Goal: Find specific page/section: Find specific page/section

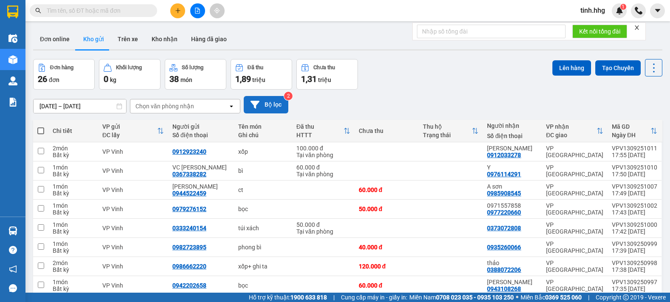
click at [278, 107] on button "Bộ lọc" at bounding box center [266, 104] width 45 height 17
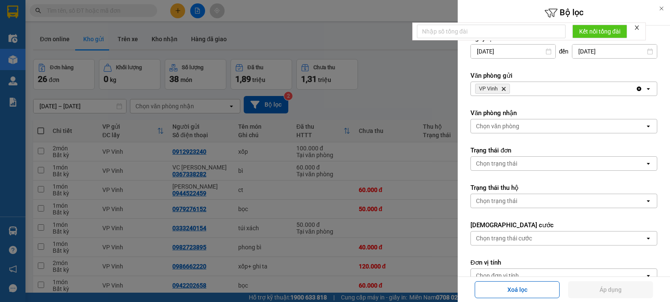
click at [544, 89] on div "VP Vinh Delete" at bounding box center [553, 89] width 165 height 14
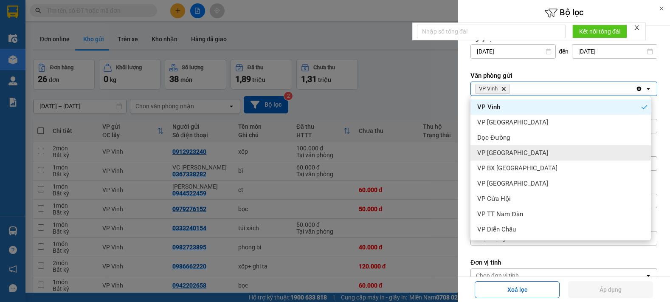
click at [511, 150] on div "VP [GEOGRAPHIC_DATA]" at bounding box center [560, 152] width 180 height 15
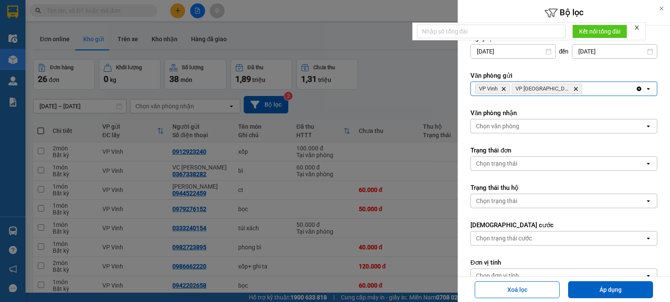
click at [584, 87] on div "VP Vinh Delete VP Can Lộc Delete" at bounding box center [553, 89] width 165 height 14
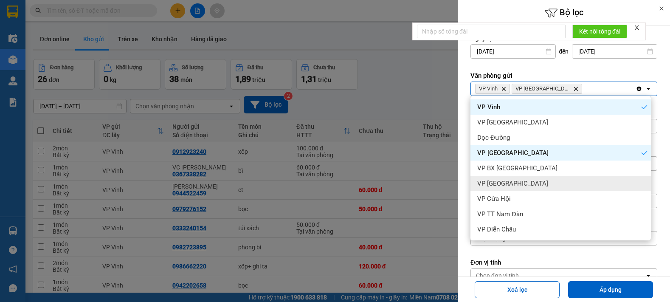
click at [534, 185] on div "VP [GEOGRAPHIC_DATA]" at bounding box center [560, 183] width 180 height 15
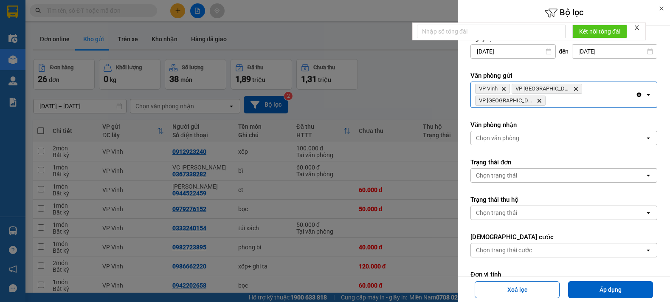
click at [625, 91] on div "VP Vinh Delete VP Can Lộc Delete VP Cầu [GEOGRAPHIC_DATA] Delete" at bounding box center [553, 94] width 165 height 25
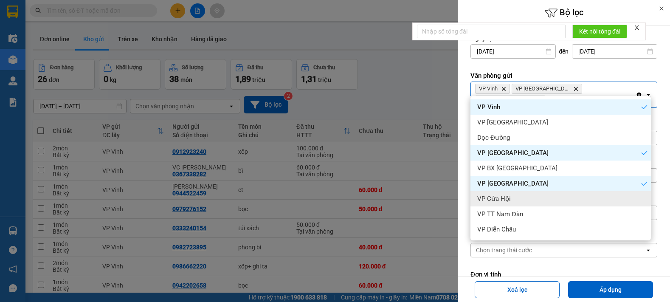
click at [523, 200] on div "VP Cửa Hội" at bounding box center [560, 198] width 180 height 15
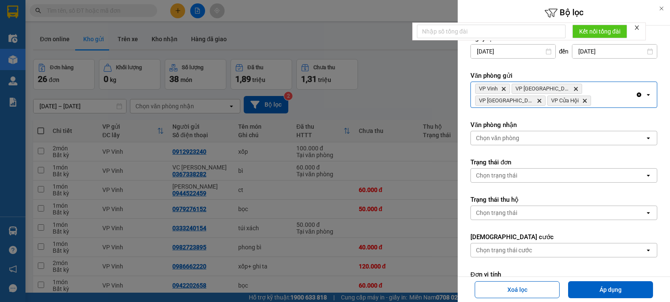
click at [564, 105] on div "VP Vinh Delete VP Can Lộc Delete VP Cầu [GEOGRAPHIC_DATA] Delete VP Cửa Hội Del…" at bounding box center [553, 94] width 165 height 25
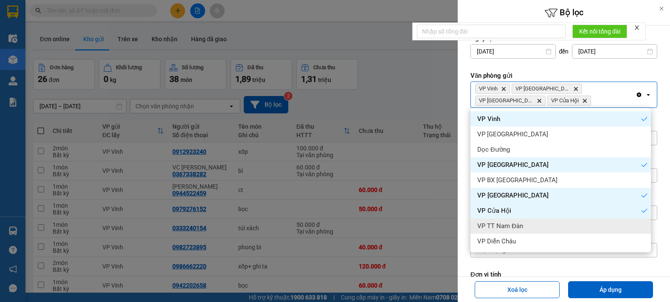
drag, startPoint x: 520, startPoint y: 225, endPoint x: 571, endPoint y: 171, distance: 74.8
click at [522, 225] on span "VP TT Nam Đàn" at bounding box center [500, 226] width 46 height 8
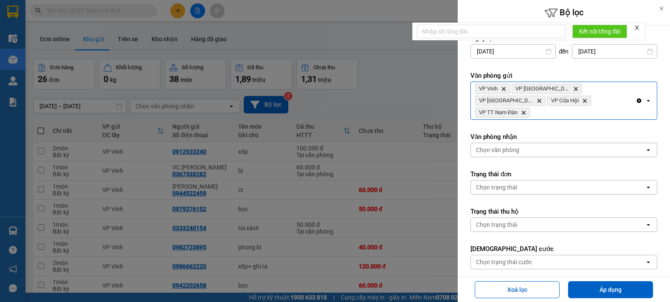
click at [593, 103] on div "VP Vinh Delete VP Can Lộc Delete VP Cầu [GEOGRAPHIC_DATA] Delete VP Cửa Hội Del…" at bounding box center [553, 100] width 165 height 37
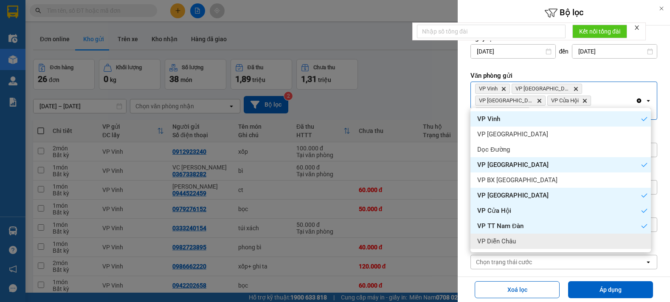
click at [514, 242] on span "VP Diễn Châu" at bounding box center [496, 241] width 39 height 8
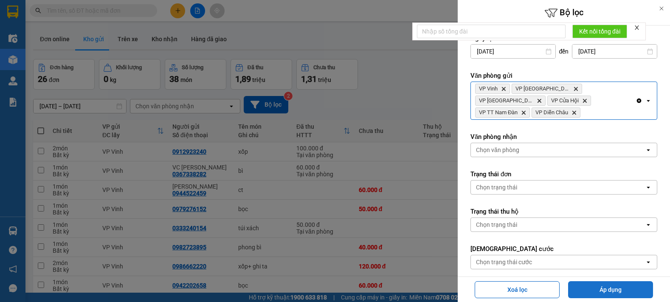
click at [607, 289] on button "Áp dụng" at bounding box center [610, 289] width 85 height 17
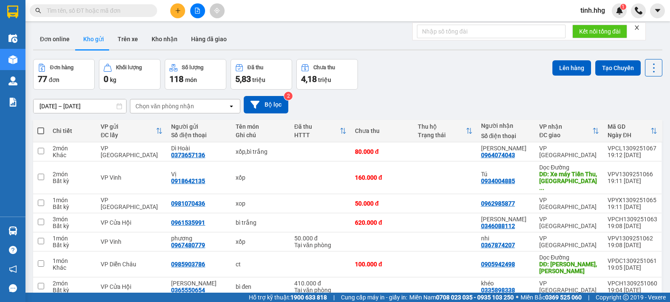
click at [194, 105] on div "Chọn văn phòng nhận" at bounding box center [179, 106] width 98 height 14
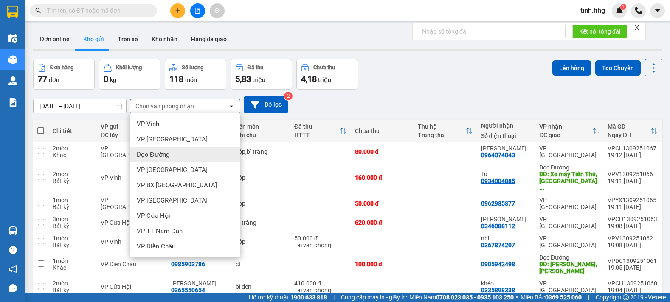
click at [162, 154] on span "Dọc Đường" at bounding box center [153, 154] width 33 height 8
